Goal: Task Accomplishment & Management: Complete application form

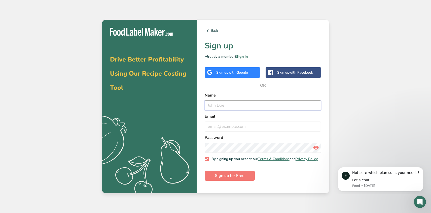
click at [227, 103] on input "text" at bounding box center [262, 105] width 116 height 10
type input "[PERSON_NAME]"
click at [228, 126] on input "email" at bounding box center [262, 126] width 116 height 10
type input "[EMAIL_ADDRESS][DOMAIN_NAME]"
click at [221, 178] on span "Sign up for Free" at bounding box center [229, 175] width 29 height 6
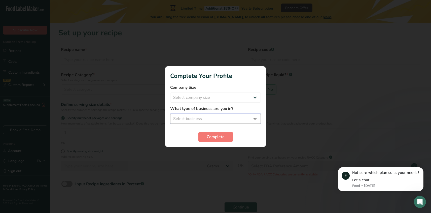
click at [197, 119] on select "Select business Packaged Food Manufacturer Restaurant & Cafe Bakery Meal Plans …" at bounding box center [215, 118] width 91 height 10
select select "1"
click at [170, 113] on select "Select business Packaged Food Manufacturer Restaurant & Cafe Bakery Meal Plans …" at bounding box center [215, 118] width 91 height 10
click at [214, 136] on span "Complete" at bounding box center [215, 137] width 18 height 6
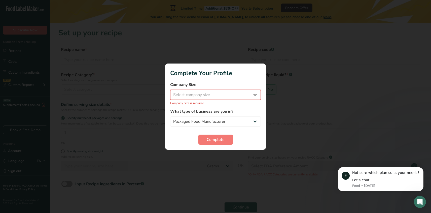
click at [203, 94] on select "Select company size Fewer than 10 Employees 10 to 50 Employees 51 to 500 Employ…" at bounding box center [215, 95] width 91 height 10
select select "1"
click at [170, 92] on select "Select company size Fewer than 10 Employees 10 to 50 Employees 51 to 500 Employ…" at bounding box center [215, 95] width 91 height 10
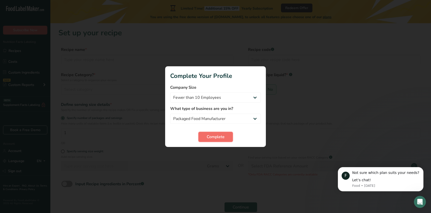
click at [214, 135] on span "Complete" at bounding box center [215, 137] width 18 height 6
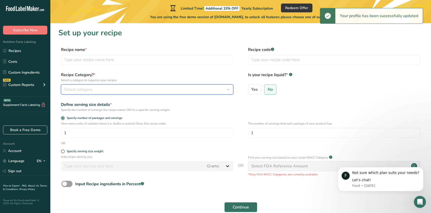
click at [102, 90] on div "Select category" at bounding box center [145, 89] width 163 height 6
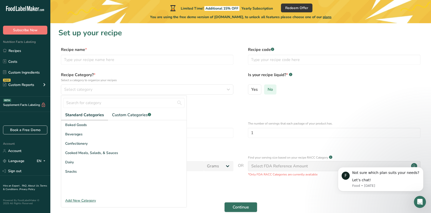
click at [271, 88] on span "No" at bounding box center [269, 89] width 5 height 5
click at [267, 88] on input "No" at bounding box center [265, 89] width 3 height 3
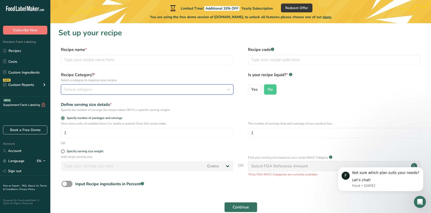
click at [98, 87] on div "Select category" at bounding box center [145, 89] width 163 height 6
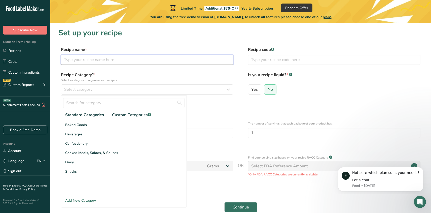
click at [105, 60] on input "text" at bounding box center [147, 60] width 172 height 10
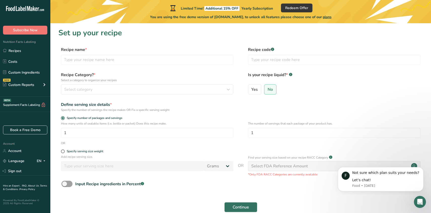
click at [346, 145] on div "OR" at bounding box center [240, 143] width 364 height 5
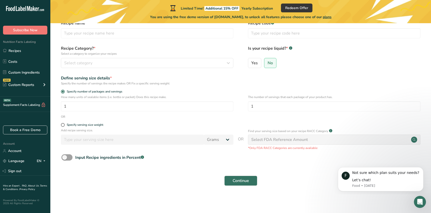
scroll to position [26, 0]
click at [365, 141] on div "Select FDA Reference Amount" at bounding box center [334, 140] width 172 height 10
click at [301, 138] on div "Select FDA Reference Amount" at bounding box center [279, 140] width 57 height 6
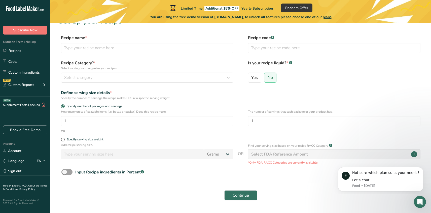
scroll to position [16, 0]
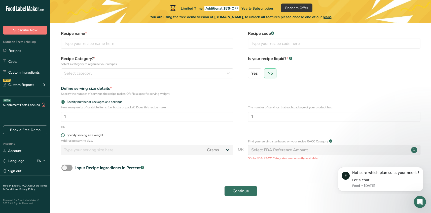
click at [63, 135] on span at bounding box center [63, 135] width 4 height 4
click at [63, 135] on input "Specify serving size weight" at bounding box center [62, 134] width 3 height 3
radio input "true"
radio input "false"
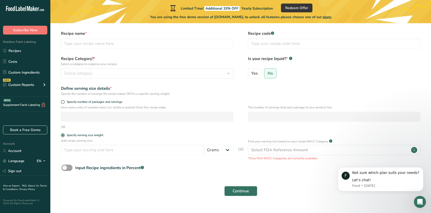
click at [63, 131] on form "Recipe name * Recipe code .a-a{fill:#347362;}.b-a{fill:#fff;} Recipe Category? …" at bounding box center [240, 114] width 364 height 168
click at [85, 74] on span "Select category" at bounding box center [78, 73] width 28 height 6
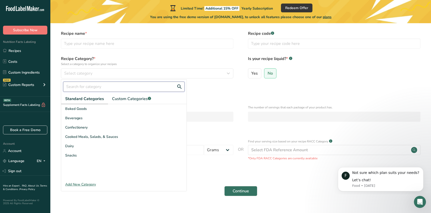
click at [87, 85] on input "text" at bounding box center [123, 86] width 121 height 10
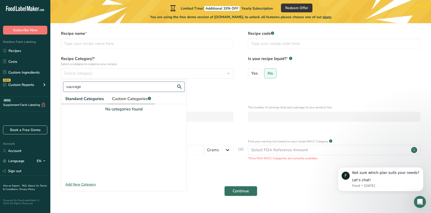
type input "sausage"
click at [127, 99] on span "Custom Categories .a-a{fill:#347362;}.b-a{fill:#fff;}" at bounding box center [131, 99] width 39 height 6
click at [74, 182] on div "Add New Category" at bounding box center [123, 183] width 125 height 5
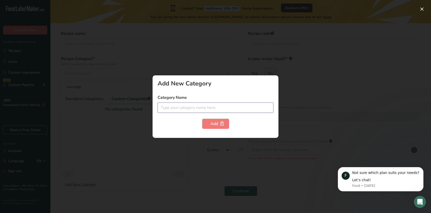
click at [187, 109] on input "text" at bounding box center [215, 107] width 116 height 10
type input "s"
type input "B"
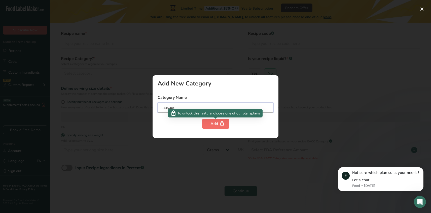
type input "sausage"
click at [212, 123] on div "Add" at bounding box center [215, 123] width 10 height 6
click at [216, 122] on div "Add" at bounding box center [215, 123] width 10 height 6
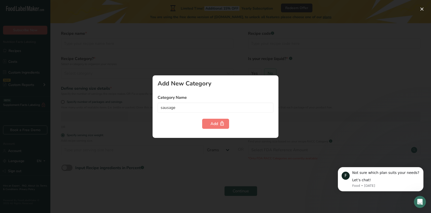
click at [195, 137] on div "Add New Category Category Name sausage Add" at bounding box center [215, 106] width 126 height 62
click at [181, 108] on input "sausage" at bounding box center [215, 107] width 116 height 10
click at [302, 123] on div at bounding box center [215, 106] width 431 height 213
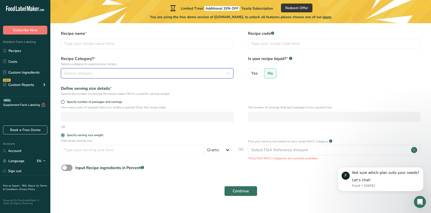
click at [85, 73] on span "Select category" at bounding box center [78, 73] width 28 height 6
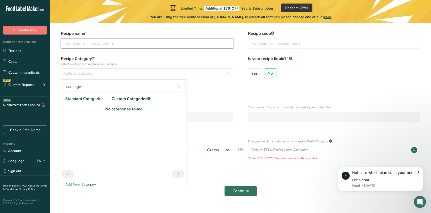
click at [92, 44] on input "text" at bounding box center [147, 43] width 172 height 10
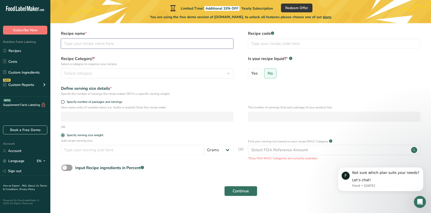
click at [88, 46] on input "text" at bounding box center [147, 43] width 172 height 10
type input "b"
type input "Grillworst"
click at [94, 73] on div "Select category" at bounding box center [145, 73] width 163 height 6
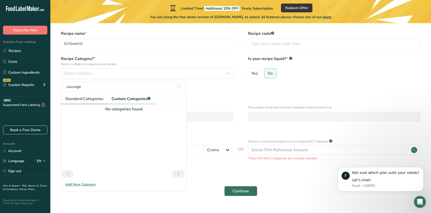
click at [83, 98] on span "Standard Categories" at bounding box center [84, 99] width 38 height 6
click at [77, 98] on span "Standard Categories" at bounding box center [84, 99] width 39 height 6
click at [86, 87] on input "sausage" at bounding box center [123, 86] width 121 height 10
click at [119, 69] on button "Select category" at bounding box center [147, 73] width 172 height 10
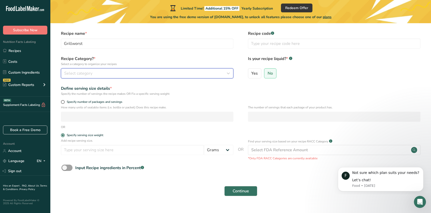
click at [112, 70] on div "Select category" at bounding box center [145, 73] width 163 height 6
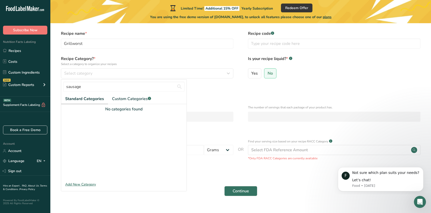
click at [79, 96] on span "Standard Categories" at bounding box center [84, 99] width 39 height 6
click at [81, 96] on span "Standard Categories" at bounding box center [84, 99] width 39 height 6
click at [81, 88] on input "sausage" at bounding box center [123, 86] width 121 height 10
type input "s"
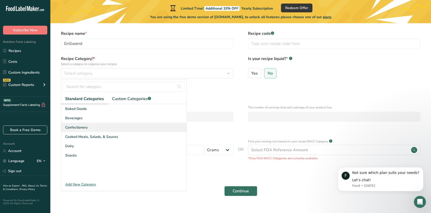
click at [77, 125] on span "Confectionery" at bounding box center [76, 126] width 22 height 5
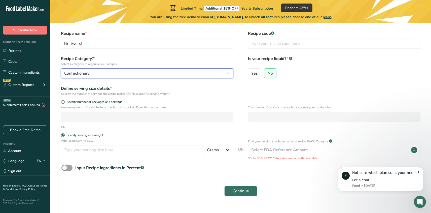
click at [80, 73] on span "Confectionery" at bounding box center [76, 73] width 25 height 6
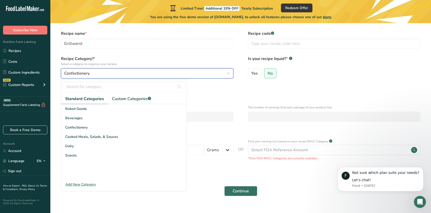
click at [91, 72] on div "Confectionery" at bounding box center [145, 73] width 163 height 6
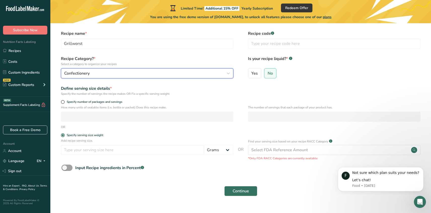
click at [228, 72] on icon "button" at bounding box center [228, 73] width 6 height 9
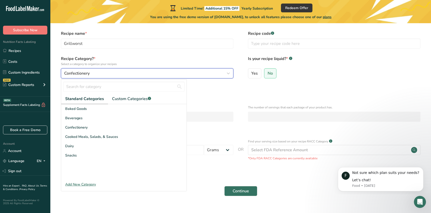
click at [228, 72] on icon "button" at bounding box center [228, 73] width 6 height 9
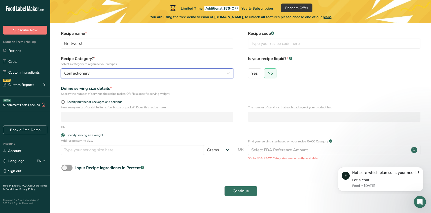
click at [228, 72] on icon "button" at bounding box center [228, 73] width 6 height 9
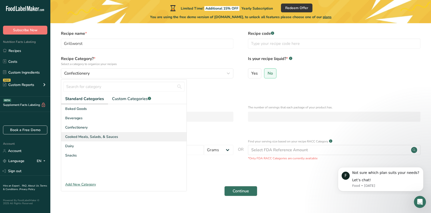
click at [81, 137] on span "Cooked Meals, Salads, & Sauces" at bounding box center [91, 136] width 53 height 5
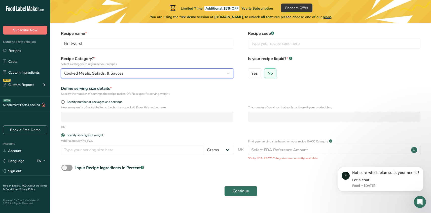
click at [128, 70] on div "Cooked Meals, Salads, & Sauces" at bounding box center [145, 73] width 163 height 6
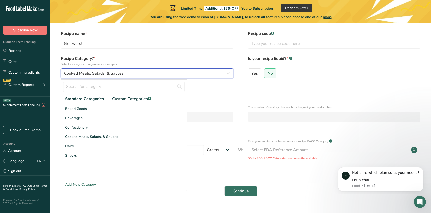
click at [127, 70] on div "Cooked Meals, Salads, & Sauces" at bounding box center [145, 73] width 163 height 6
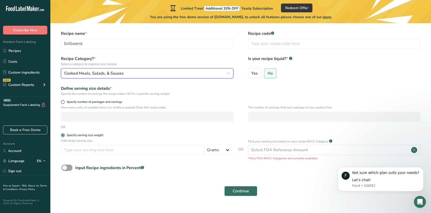
click at [129, 74] on div "Cooked Meals, Salads, & Sauces" at bounding box center [145, 73] width 163 height 6
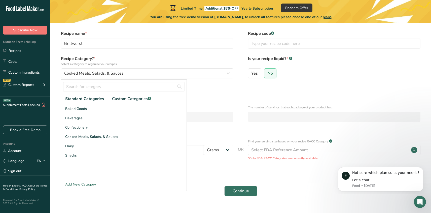
click at [84, 183] on div "Add New Category" at bounding box center [123, 183] width 125 height 5
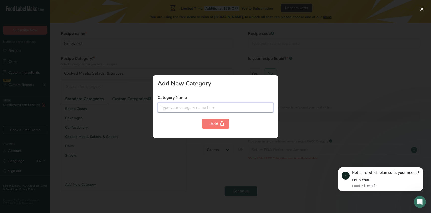
click at [181, 107] on input "text" at bounding box center [215, 107] width 116 height 10
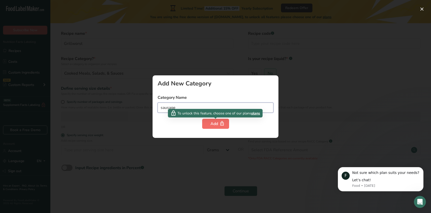
type input "sausage"
click at [215, 124] on div "Add" at bounding box center [215, 123] width 10 height 6
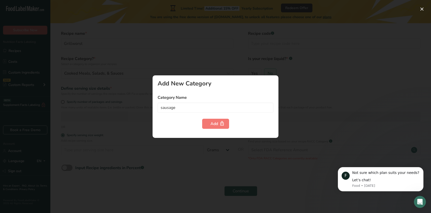
click at [173, 129] on div "Add New Category Category Name sausage Add" at bounding box center [215, 106] width 126 height 62
click at [173, 109] on input "sausage" at bounding box center [215, 107] width 116 height 10
click at [211, 102] on input "sausage" at bounding box center [215, 107] width 116 height 10
click at [308, 115] on div at bounding box center [215, 106] width 431 height 213
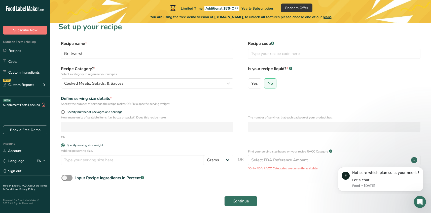
scroll to position [3, 0]
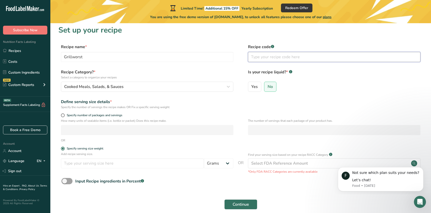
click at [273, 59] on input "text" at bounding box center [334, 57] width 172 height 10
click at [228, 84] on icon "button" at bounding box center [228, 86] width 6 height 9
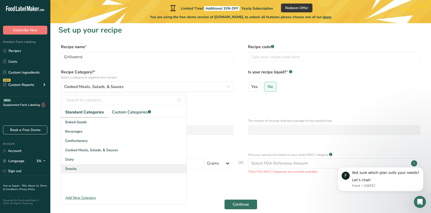
click at [72, 168] on span "Snacks" at bounding box center [71, 168] width 12 height 5
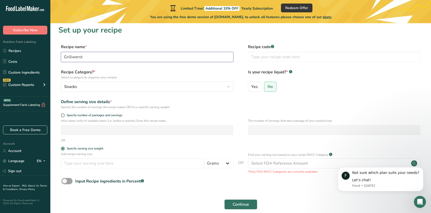
click at [89, 54] on input "Grillworst" at bounding box center [147, 57] width 172 height 10
click at [89, 59] on input "Grillworst" at bounding box center [147, 57] width 172 height 10
type input "G"
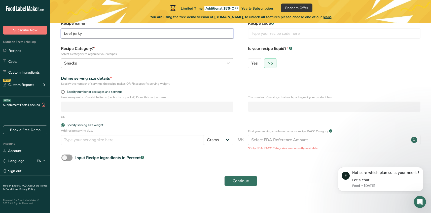
scroll to position [26, 0]
type input "beef jerky"
click at [89, 141] on input "number" at bounding box center [132, 139] width 143 height 10
click at [111, 113] on div "How many units of sealable items (i.e. bottle or packet) Does this recipe make.…" at bounding box center [240, 105] width 364 height 20
click at [236, 176] on button "Continue" at bounding box center [240, 180] width 33 height 10
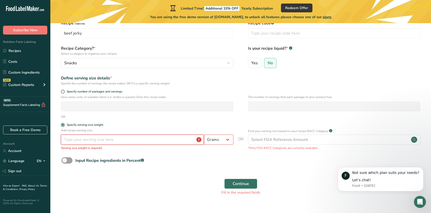
click at [80, 140] on input "number" at bounding box center [132, 139] width 143 height 10
click at [119, 140] on input "number" at bounding box center [132, 139] width 143 height 10
click at [64, 91] on span at bounding box center [63, 92] width 4 height 4
click at [64, 91] on input "Specify number of packages and servings" at bounding box center [62, 91] width 3 height 3
radio input "true"
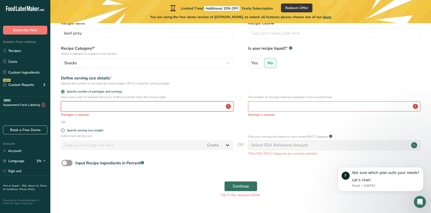
click at [81, 109] on input "number" at bounding box center [147, 106] width 172 height 10
click at [265, 109] on input "number" at bounding box center [334, 106] width 172 height 10
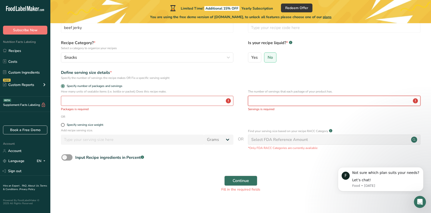
scroll to position [38, 0]
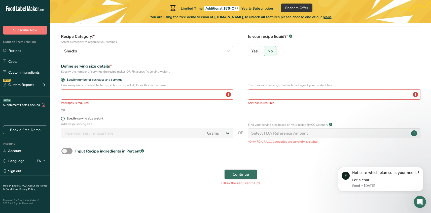
click at [63, 118] on span at bounding box center [63, 118] width 4 height 4
click at [63, 118] on input "Specify serving size weight" at bounding box center [62, 118] width 3 height 3
radio input "true"
radio input "false"
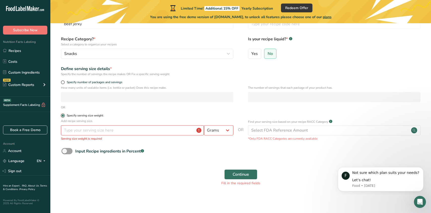
scroll to position [36, 0]
click at [99, 129] on input "number" at bounding box center [132, 130] width 143 height 10
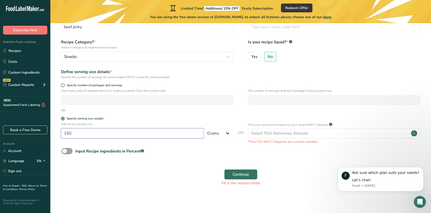
type input "150"
click at [241, 175] on span "Continue" at bounding box center [240, 174] width 16 height 6
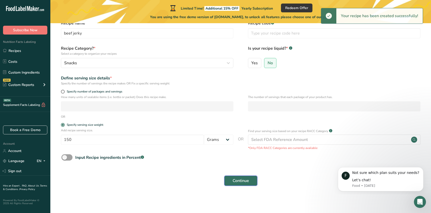
click at [236, 180] on span "Continue" at bounding box center [240, 180] width 16 height 6
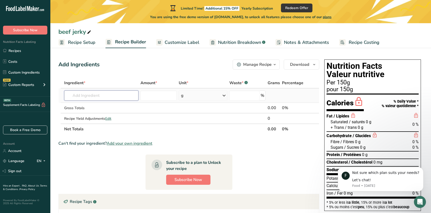
click at [97, 95] on input "text" at bounding box center [101, 95] width 74 height 10
click at [215, 96] on div "g" at bounding box center [203, 95] width 49 height 10
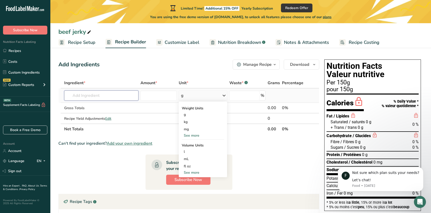
click at [115, 96] on input "text" at bounding box center [101, 95] width 74 height 10
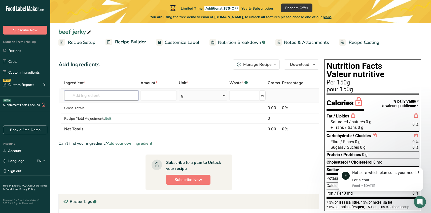
click at [98, 95] on input "text" at bounding box center [101, 95] width 74 height 10
type input "s"
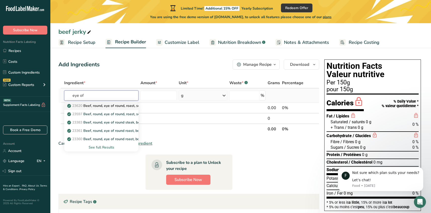
type input "eye of"
click at [93, 106] on p "23620 Beef, round, eye of round, roast, separable lean only, trimmed to 1/8" fa…" at bounding box center [154, 105] width 172 height 5
type input "Beef, round, eye of round, roast, separable lean only, trimmed to 1/8" fat, cho…"
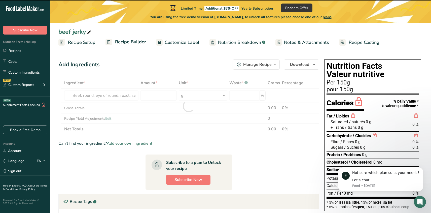
type input "0"
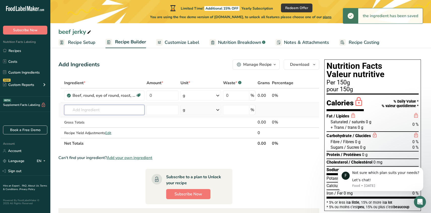
click at [93, 111] on input "text" at bounding box center [104, 110] width 80 height 10
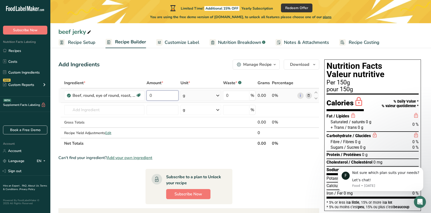
click at [159, 95] on input "0" at bounding box center [162, 95] width 32 height 10
type input "1000"
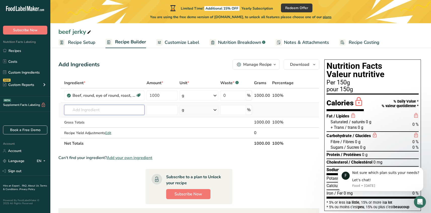
click at [97, 107] on div "Ingredient * Amount * Unit * Waste * .a-a{fill:#347362;}.b-a{fill:#fff;} Grams …" at bounding box center [188, 112] width 261 height 71
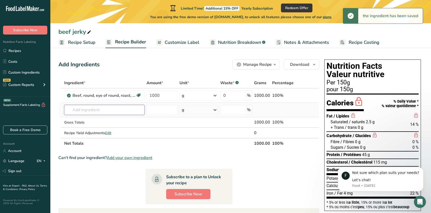
click at [100, 110] on input "text" at bounding box center [104, 110] width 80 height 10
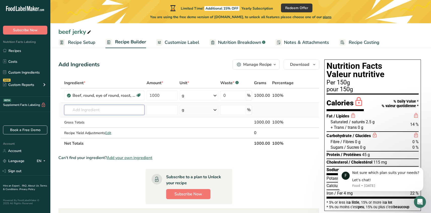
click at [90, 108] on input "text" at bounding box center [104, 110] width 80 height 10
click at [75, 110] on input "text" at bounding box center [104, 110] width 80 height 10
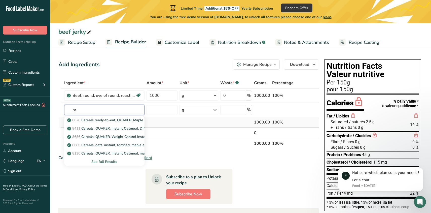
type input "b"
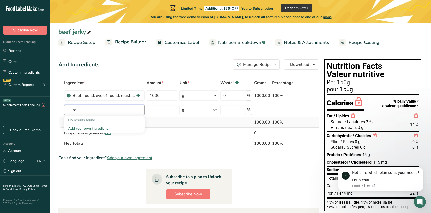
type input "r"
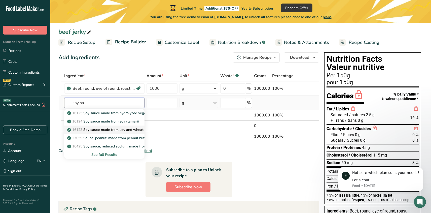
scroll to position [12, 0]
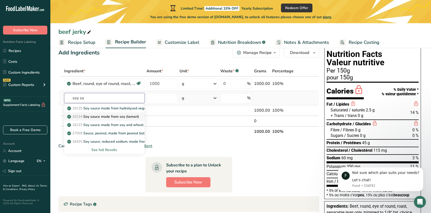
type input "soy sa"
click at [114, 117] on p "16124 Soy sauce made from soy (tamari)" at bounding box center [103, 116] width 71 height 5
type input "Soy sauce made from soy (tamari)"
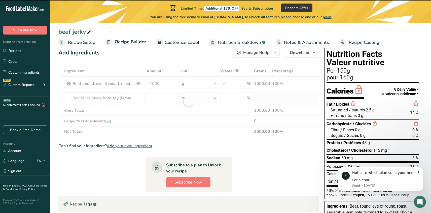
type input "0"
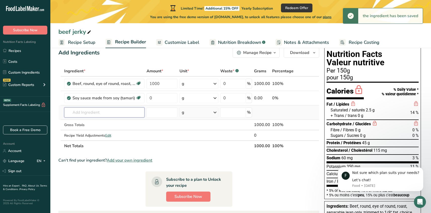
click at [109, 112] on input "text" at bounding box center [104, 112] width 80 height 10
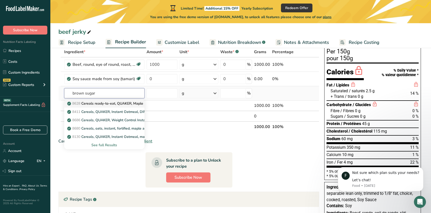
scroll to position [37, 0]
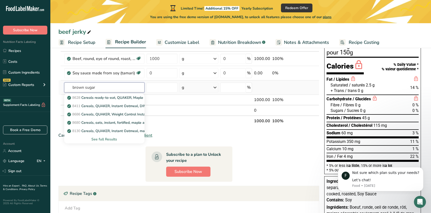
type input "brown sugar"
click at [102, 138] on div "See full Results" at bounding box center [104, 138] width 72 height 5
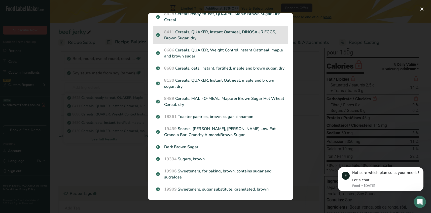
scroll to position [21, 0]
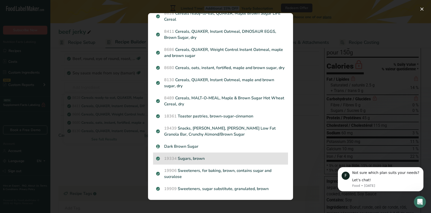
click at [180, 157] on p "19334 Sugars, brown" at bounding box center [220, 158] width 129 height 6
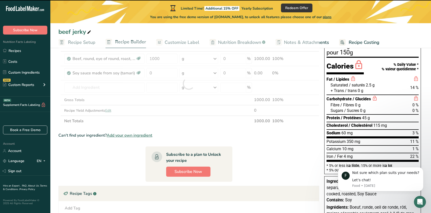
type input "0"
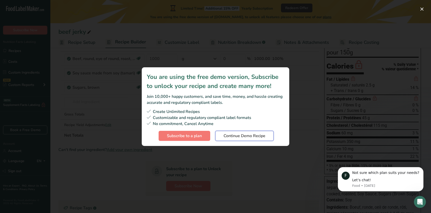
click at [251, 135] on span "Continue Demo Recipe" at bounding box center [244, 136] width 42 height 6
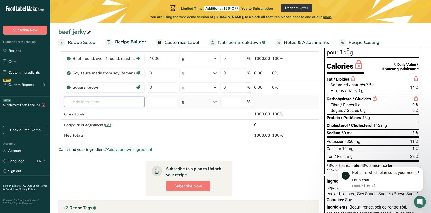
click at [90, 104] on input "text" at bounding box center [104, 102] width 80 height 10
click at [215, 58] on icon at bounding box center [215, 58] width 6 height 9
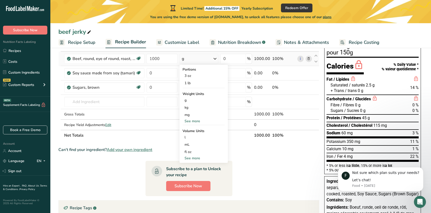
click at [192, 157] on div "See more" at bounding box center [203, 157] width 42 height 5
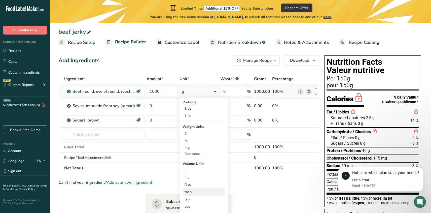
scroll to position [0, 0]
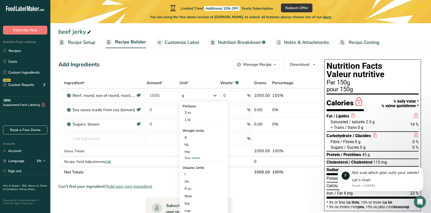
click at [210, 69] on div "Add Ingredients Manage Recipe Delete Recipe Duplicate Recipe Scale Recipe Save …" at bounding box center [188, 64] width 261 height 10
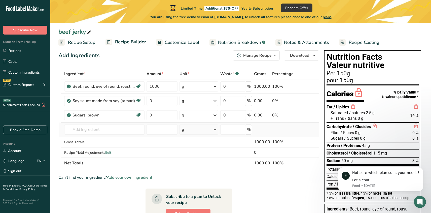
scroll to position [10, 0]
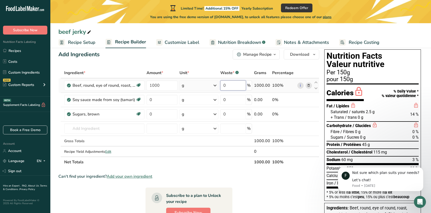
click at [236, 83] on input "0" at bounding box center [233, 85] width 26 height 10
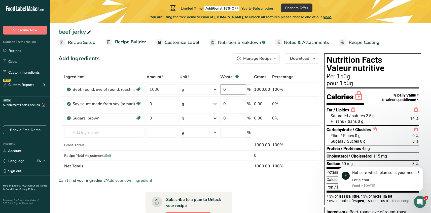
scroll to position [125, 0]
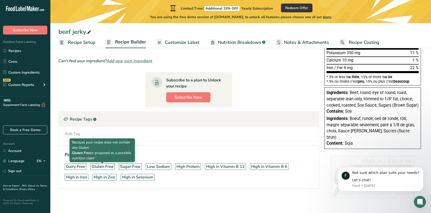
click at [104, 167] on div "Gluten Free" at bounding box center [103, 166] width 22 height 6
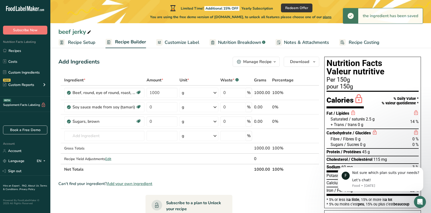
scroll to position [0, 0]
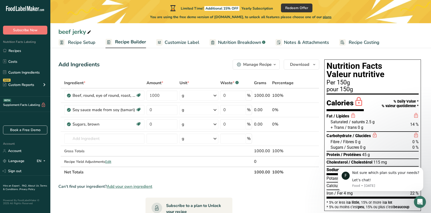
click at [131, 40] on span "Recipe Builder" at bounding box center [130, 41] width 31 height 7
click at [18, 72] on link "Custom Ingredients" at bounding box center [25, 72] width 50 height 10
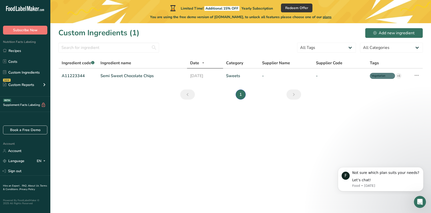
click at [185, 94] on icon "Previous" at bounding box center [187, 94] width 6 height 9
click at [295, 94] on icon "Next" at bounding box center [293, 94] width 6 height 9
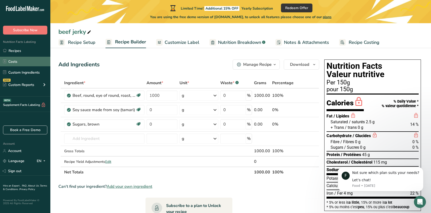
click at [16, 62] on link "Costs" at bounding box center [25, 62] width 50 height 10
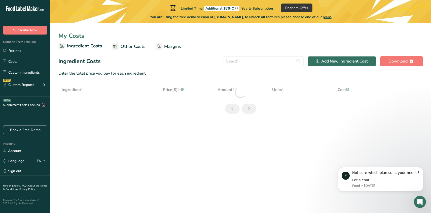
select select "1"
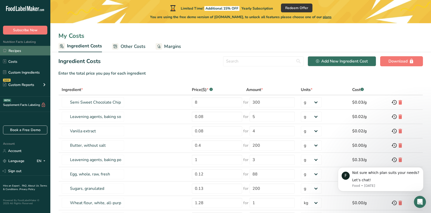
click at [17, 51] on link "Recipes" at bounding box center [25, 51] width 50 height 10
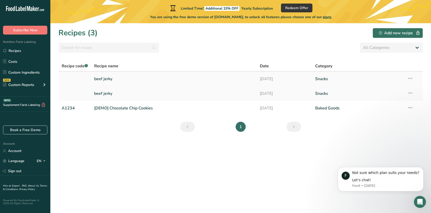
click at [410, 78] on icon at bounding box center [410, 78] width 6 height 9
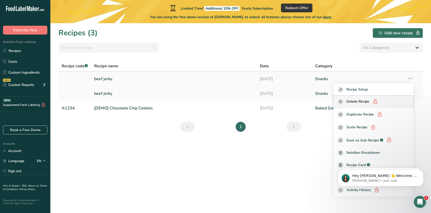
click at [369, 102] on span "Delete Recipe" at bounding box center [357, 102] width 23 height 6
click at [126, 150] on section "Recipes (3) Add new recipe All Categories Baked Goods [GEOGRAPHIC_DATA] Confect…" at bounding box center [240, 117] width 380 height 189
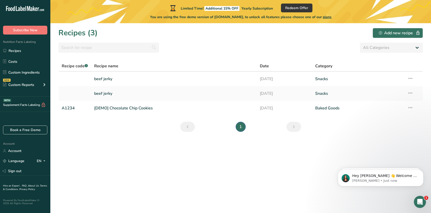
click at [183, 127] on link "Previous page" at bounding box center [187, 126] width 15 height 10
click at [98, 94] on link "beef jerky" at bounding box center [174, 93] width 160 height 11
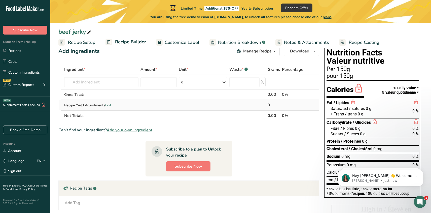
scroll to position [17, 0]
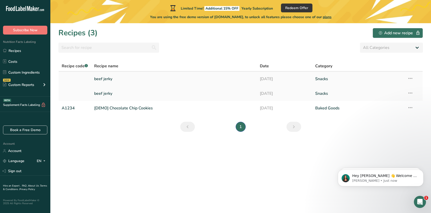
click at [116, 81] on link "beef jerky" at bounding box center [174, 78] width 160 height 11
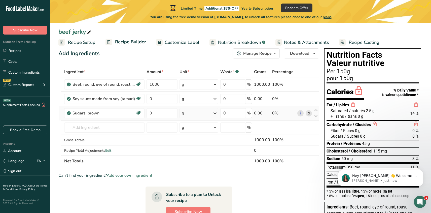
scroll to position [5, 0]
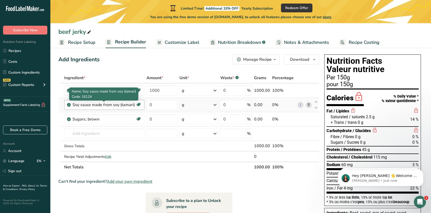
click at [83, 106] on div "Soy sauce made from soy (tamari)" at bounding box center [103, 105] width 63 height 6
click at [135, 105] on span at bounding box center [138, 104] width 6 height 6
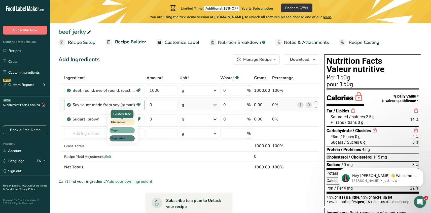
click at [122, 121] on span "Gluten free" at bounding box center [120, 122] width 18 height 4
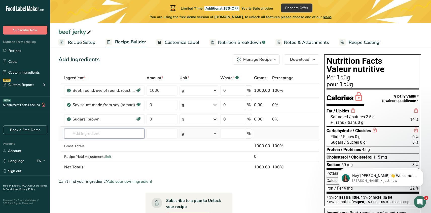
click at [98, 133] on input "text" at bounding box center [104, 133] width 80 height 10
click at [90, 133] on input "text" at bounding box center [104, 133] width 80 height 10
click at [107, 134] on input "text" at bounding box center [104, 133] width 80 height 10
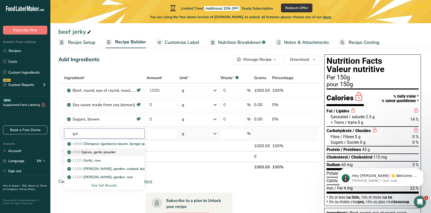
type input "gar"
click at [102, 152] on p "2020 Spices, garlic powder" at bounding box center [92, 151] width 48 height 5
type input "Spices, garlic powder"
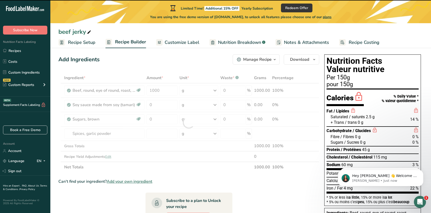
type input "0"
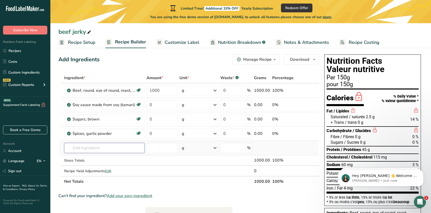
click at [106, 146] on input "text" at bounding box center [104, 148] width 80 height 10
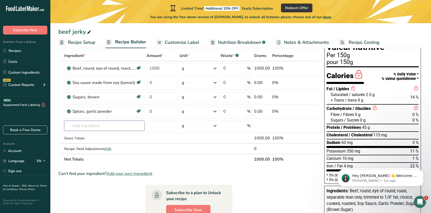
scroll to position [20, 0]
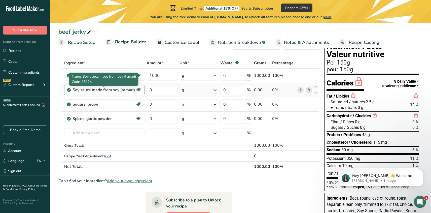
click at [129, 89] on div "Soy sauce made from soy (tamari)" at bounding box center [103, 90] width 63 height 6
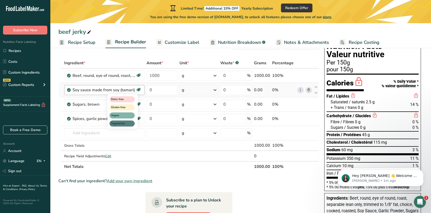
click at [140, 89] on icon at bounding box center [138, 90] width 5 height 8
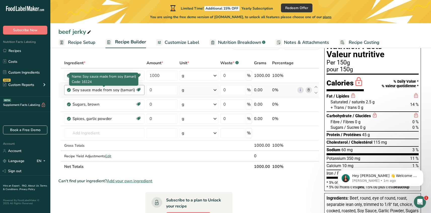
click at [108, 89] on div "Soy sauce made from soy (tamari)" at bounding box center [103, 90] width 63 height 6
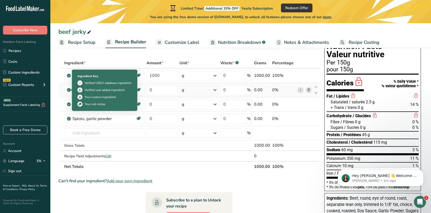
click at [68, 89] on icon at bounding box center [68, 90] width 3 height 5
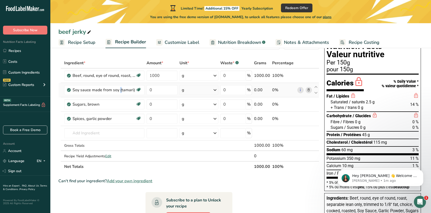
click at [68, 89] on icon at bounding box center [68, 90] width 3 height 5
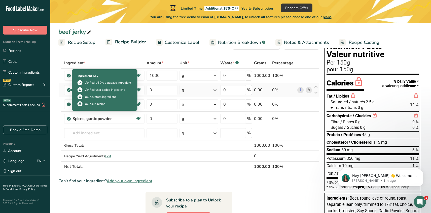
click at [69, 89] on icon at bounding box center [68, 90] width 3 height 5
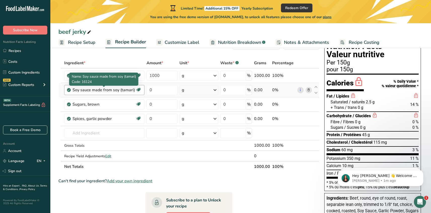
click at [126, 89] on div "Soy sauce made from soy (tamari)" at bounding box center [103, 90] width 63 height 6
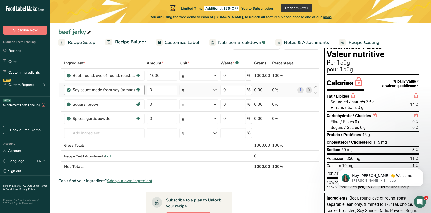
click at [96, 90] on div "Soy sauce made from soy (tamari)" at bounding box center [103, 90] width 63 height 6
click at [138, 88] on icon at bounding box center [138, 90] width 5 height 8
click at [139, 88] on icon at bounding box center [138, 90] width 5 height 8
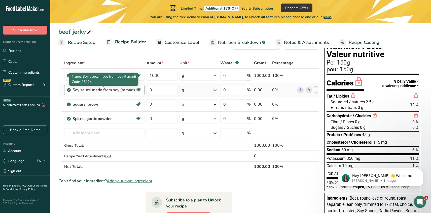
click at [126, 89] on div "Soy sauce made from soy (tamari)" at bounding box center [103, 90] width 63 height 6
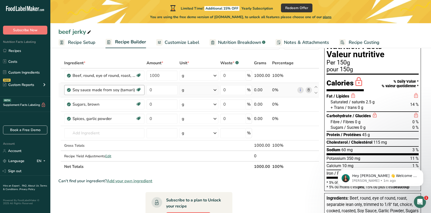
click at [96, 89] on div "Soy sauce made from soy (tamari)" at bounding box center [103, 90] width 63 height 6
click at [316, 93] on icon at bounding box center [316, 93] width 6 height 4
click at [301, 89] on link "i" at bounding box center [300, 90] width 6 height 6
click at [308, 104] on icon at bounding box center [309, 104] width 4 height 5
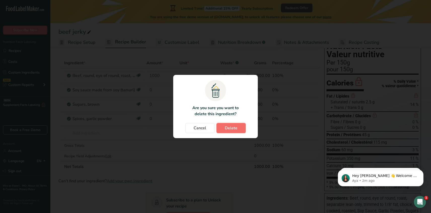
click at [228, 129] on span "Delete" at bounding box center [231, 128] width 13 height 6
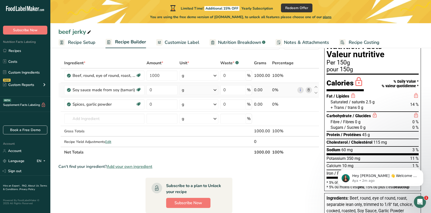
click at [310, 90] on span at bounding box center [308, 90] width 6 height 6
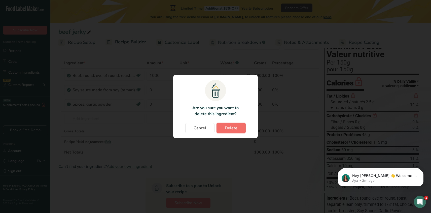
click at [228, 129] on span "Delete" at bounding box center [231, 128] width 13 height 6
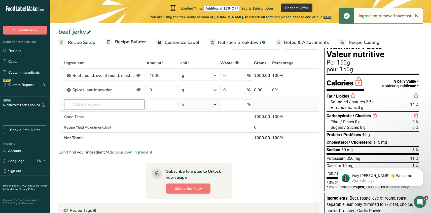
click at [78, 103] on input "text" at bounding box center [104, 104] width 80 height 10
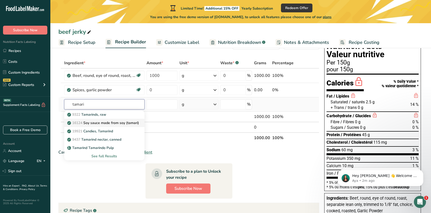
type input "tamari"
click at [121, 122] on p "16124 Soy sauce made from soy (tamari)" at bounding box center [103, 122] width 71 height 5
type input "Soy sauce made from soy (tamari)"
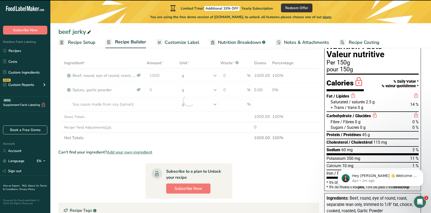
type input "0"
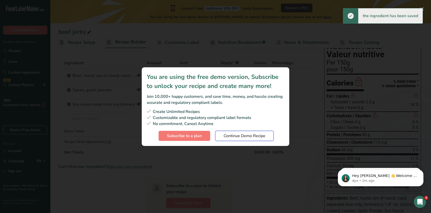
click at [261, 133] on span "Continue Demo Recipe" at bounding box center [244, 136] width 42 height 6
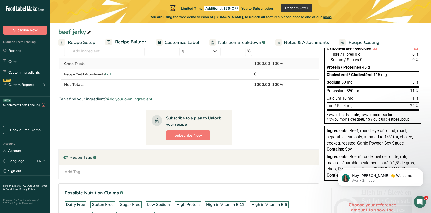
scroll to position [77, 0]
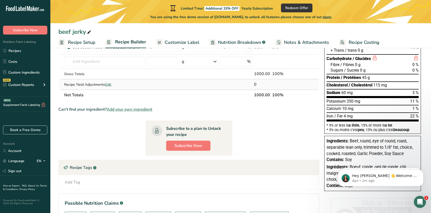
click at [109, 84] on span "Edit" at bounding box center [108, 84] width 6 height 5
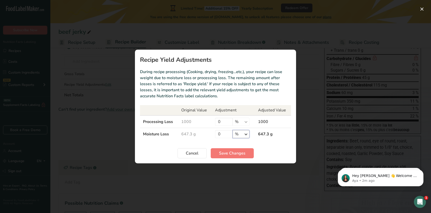
click at [246, 133] on select "% g kg mg mcg lb oz" at bounding box center [240, 134] width 17 height 8
click at [232, 130] on select "% g kg mg mcg lb oz" at bounding box center [240, 134] width 17 height 8
click at [225, 133] on input "0" at bounding box center [224, 134] width 18 height 8
type input "55"
click at [229, 154] on span "Save Changes" at bounding box center [232, 153] width 26 height 6
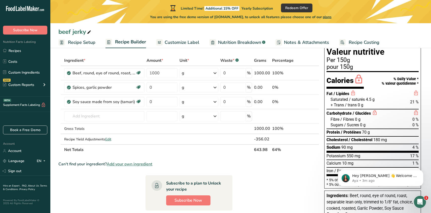
scroll to position [0, 0]
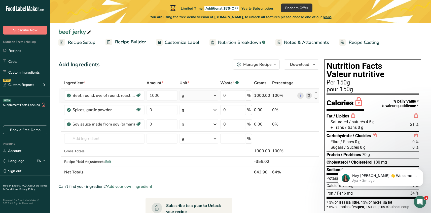
click at [309, 94] on icon at bounding box center [309, 95] width 4 height 5
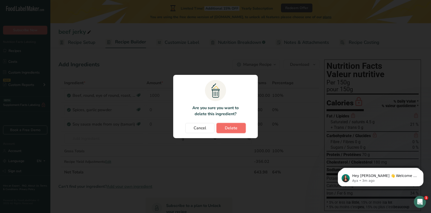
click at [238, 128] on button "Delete" at bounding box center [230, 128] width 29 height 10
type input "0"
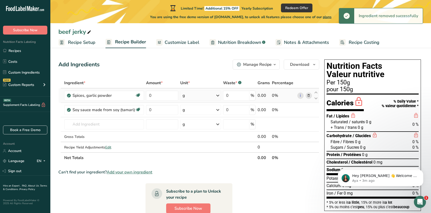
click at [308, 94] on icon at bounding box center [309, 95] width 4 height 5
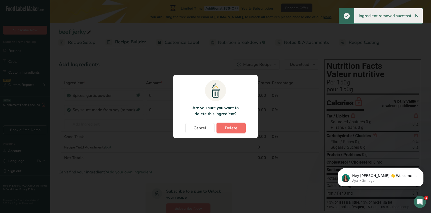
click at [231, 128] on span "Delete" at bounding box center [231, 128] width 13 height 6
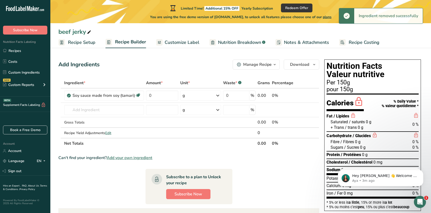
click at [88, 32] on icon at bounding box center [89, 32] width 5 height 7
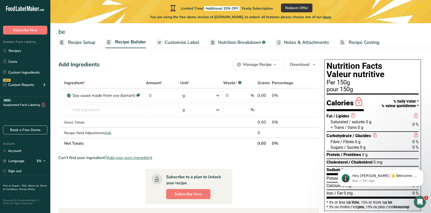
type input "b"
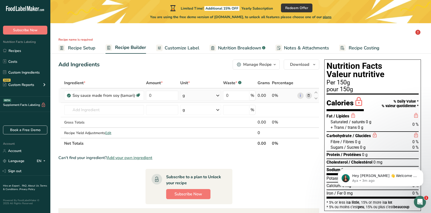
click at [308, 95] on icon at bounding box center [309, 95] width 4 height 5
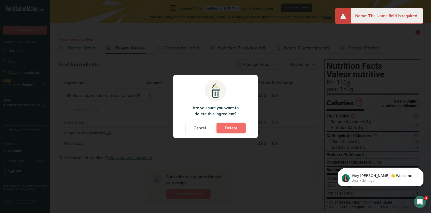
click at [235, 128] on span "Delete" at bounding box center [231, 128] width 13 height 6
type input "beef jerky"
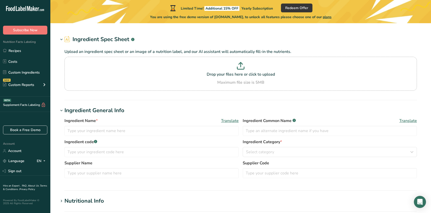
type input "Soy sauce made from soy (tamari)"
type input "Soy Sauce"
